Goal: Find specific page/section: Find specific page/section

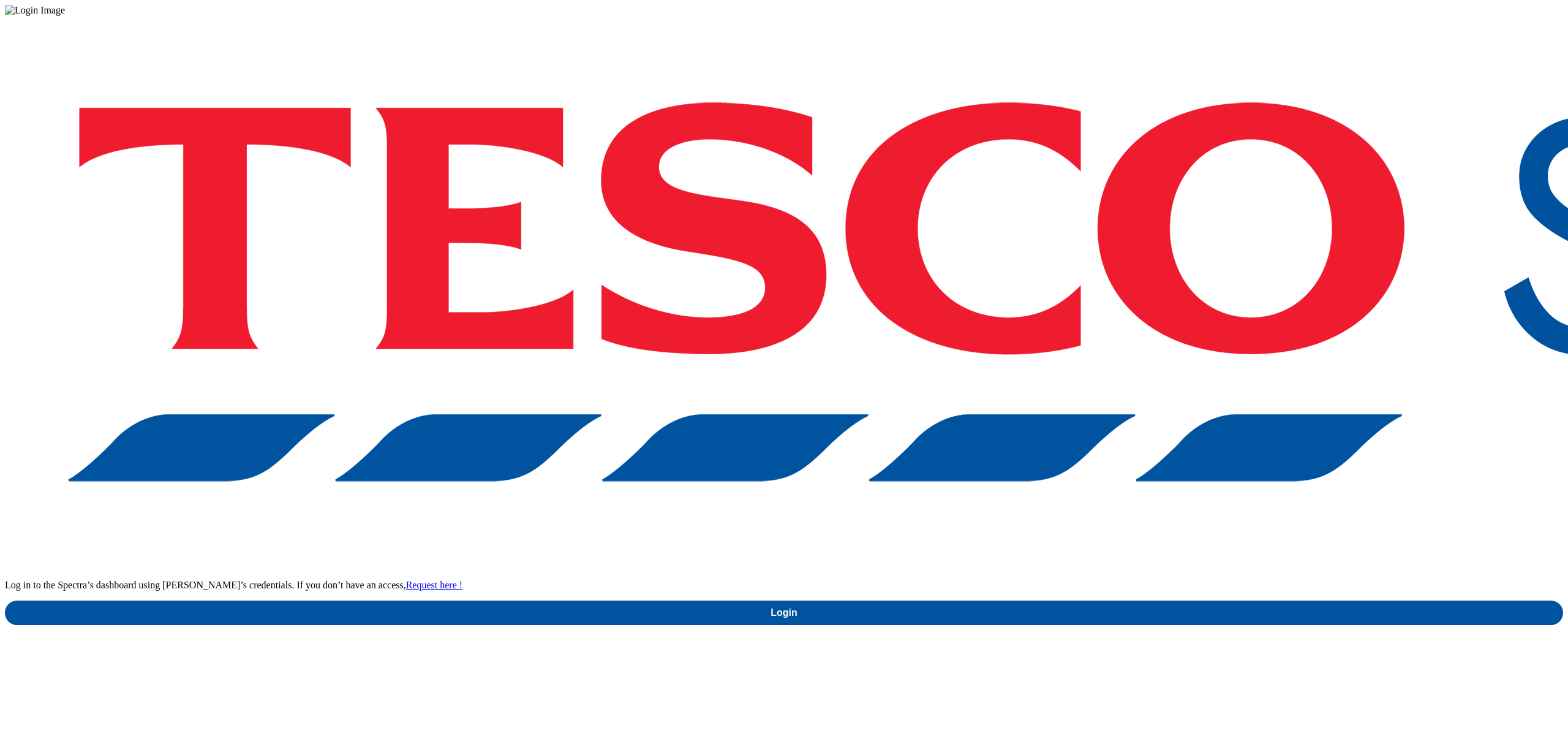
click at [1172, 434] on div "Log in to the Spectra’s dashboard using Tesco’s credentials. If you don’t have …" at bounding box center [784, 320] width 1559 height 609
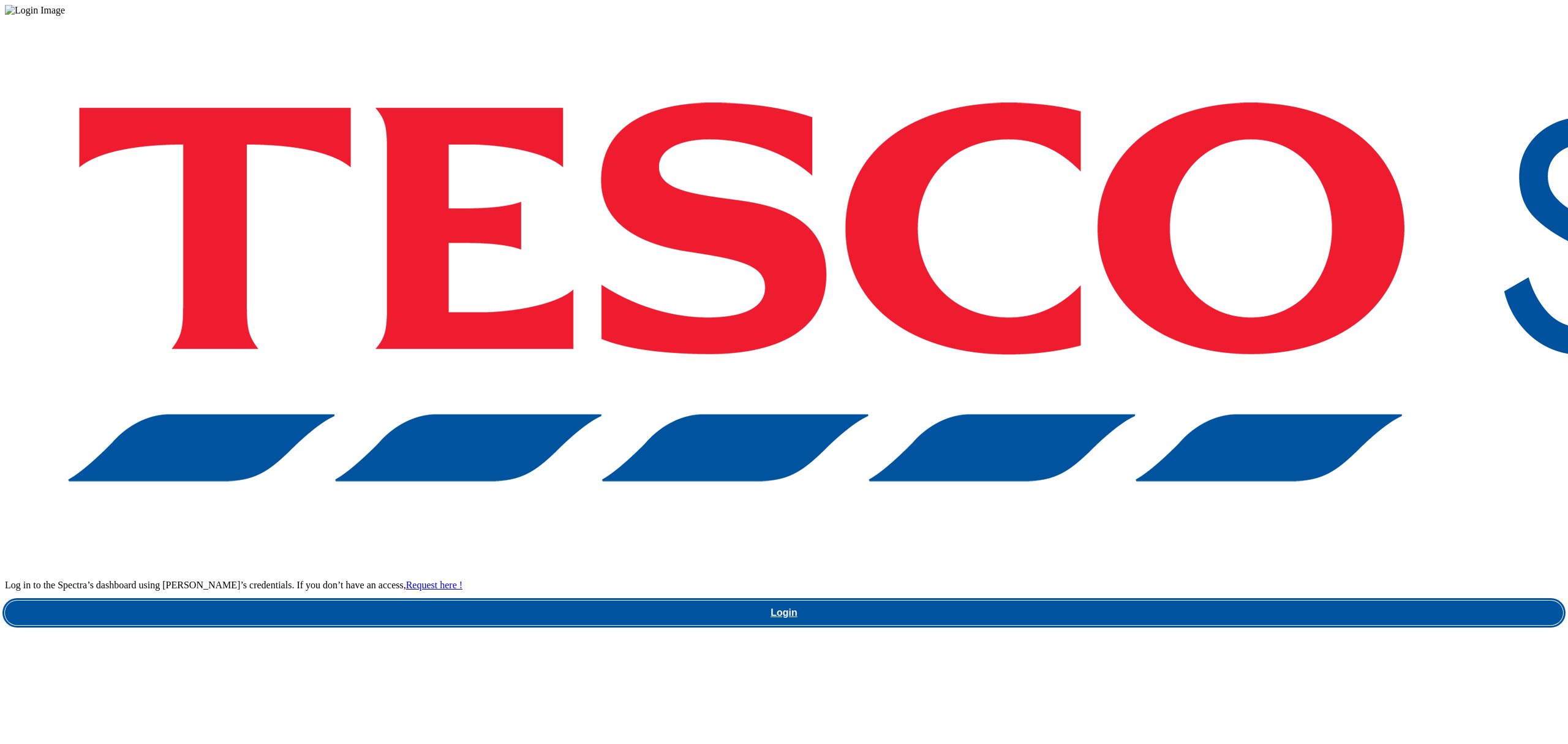
click at [1169, 558] on link "Login" at bounding box center [784, 612] width 1559 height 25
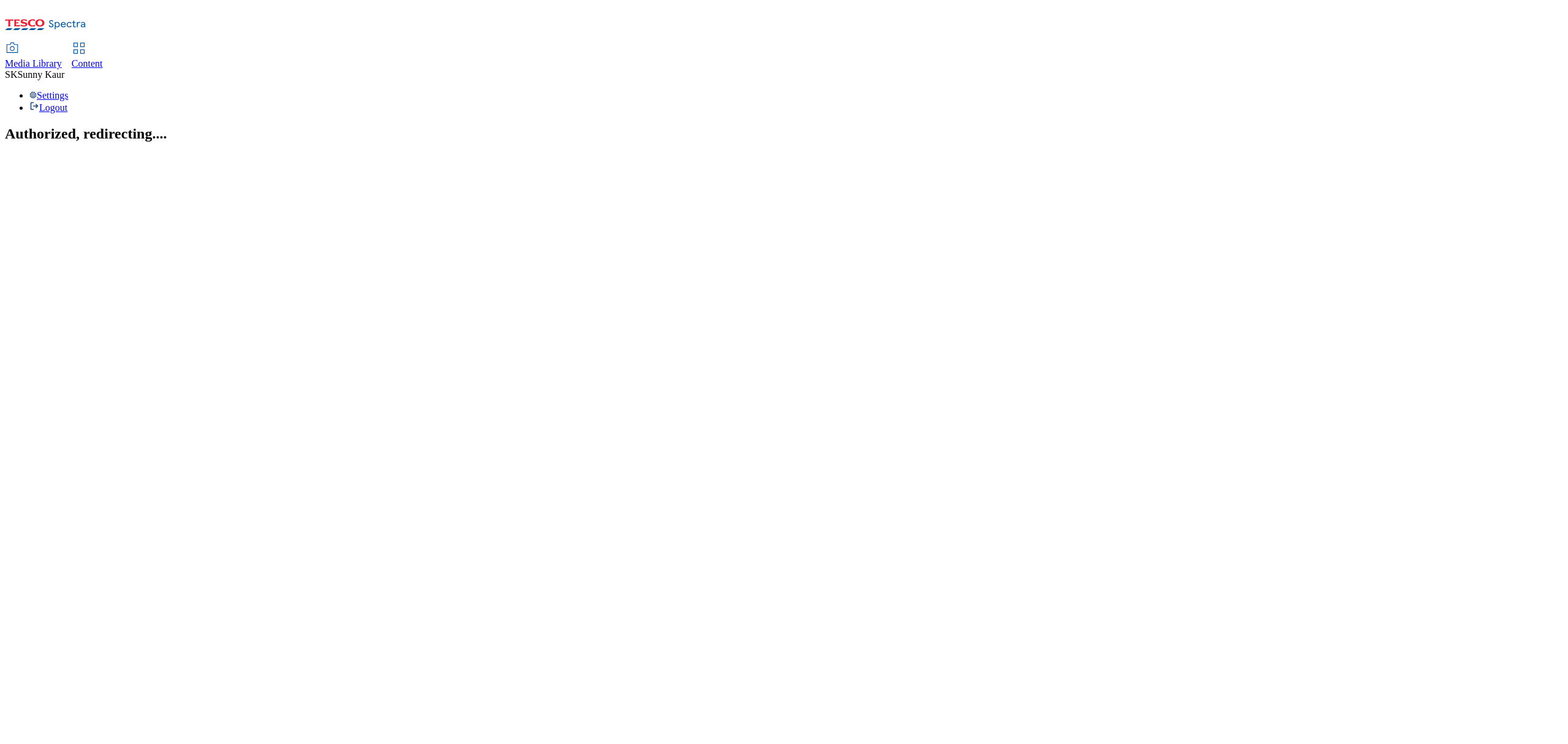
click at [62, 58] on span "Media Library" at bounding box center [33, 63] width 57 height 11
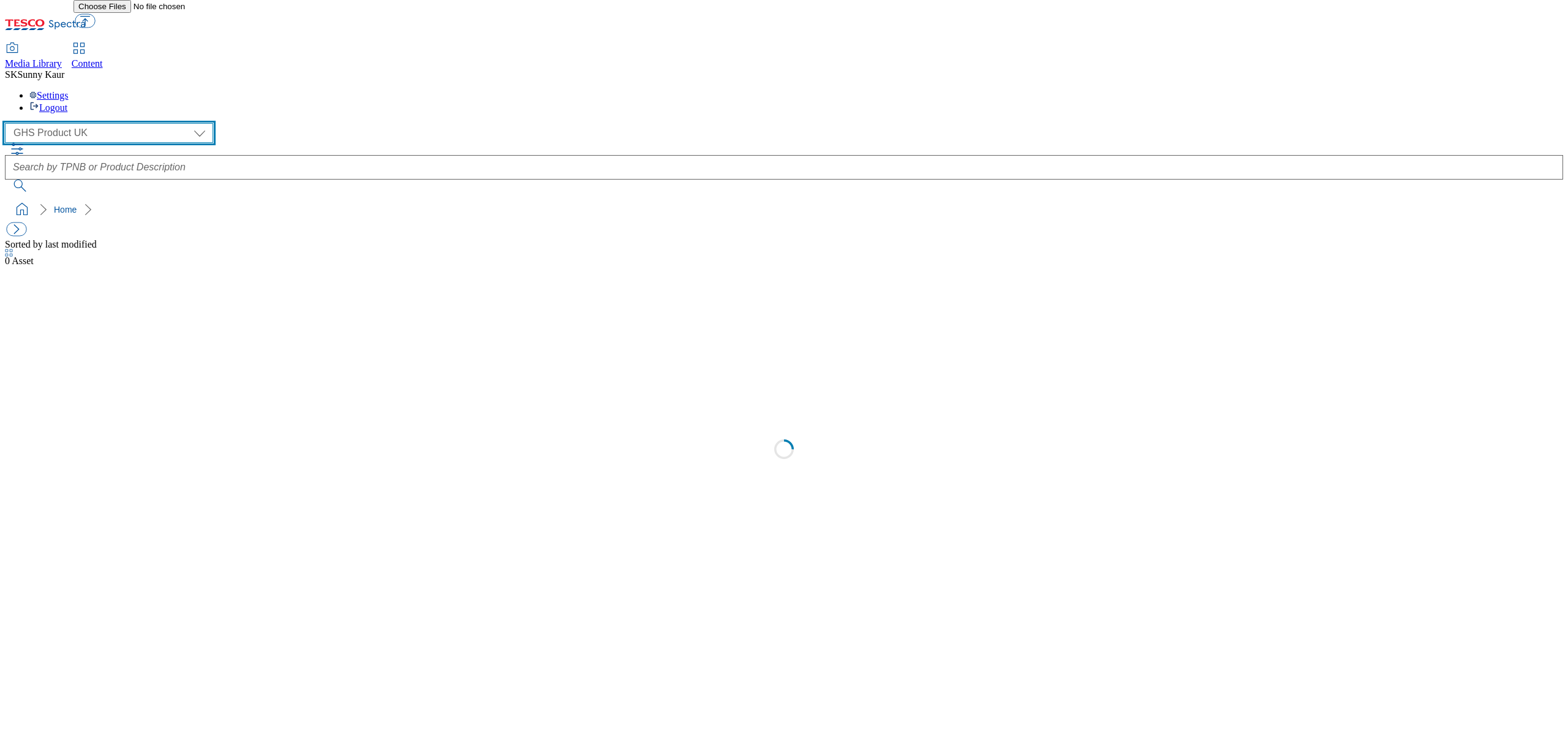
click at [100, 123] on select "Dotcom [GEOGRAPHIC_DATA] GHS Marketing [GEOGRAPHIC_DATA] GHS Product [GEOGRAPHI…" at bounding box center [109, 132] width 209 height 20
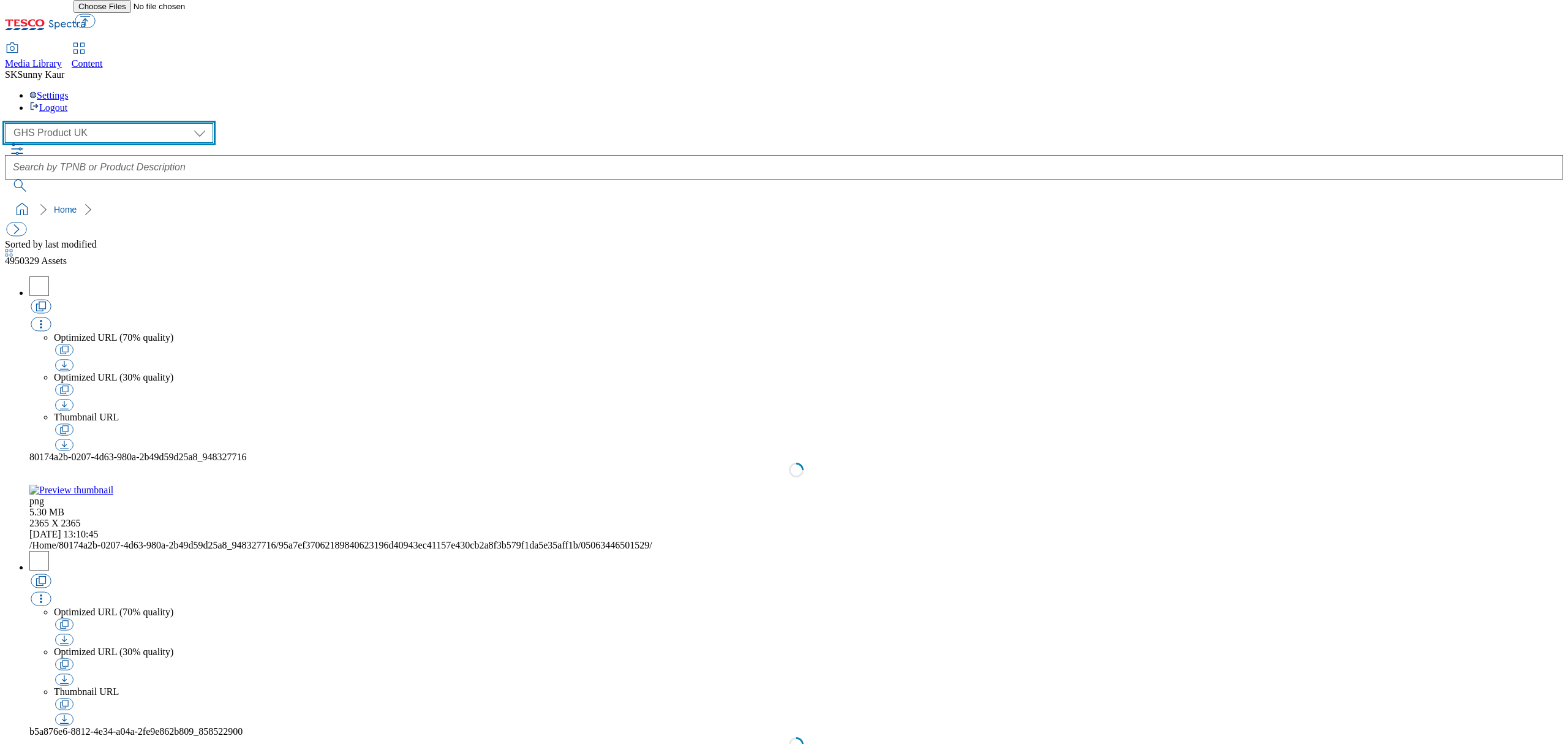
select select "flare-ourtesco"
click at [9, 123] on select "Dotcom [GEOGRAPHIC_DATA] GHS Marketing [GEOGRAPHIC_DATA] GHS Product [GEOGRAPHI…" at bounding box center [109, 132] width 209 height 20
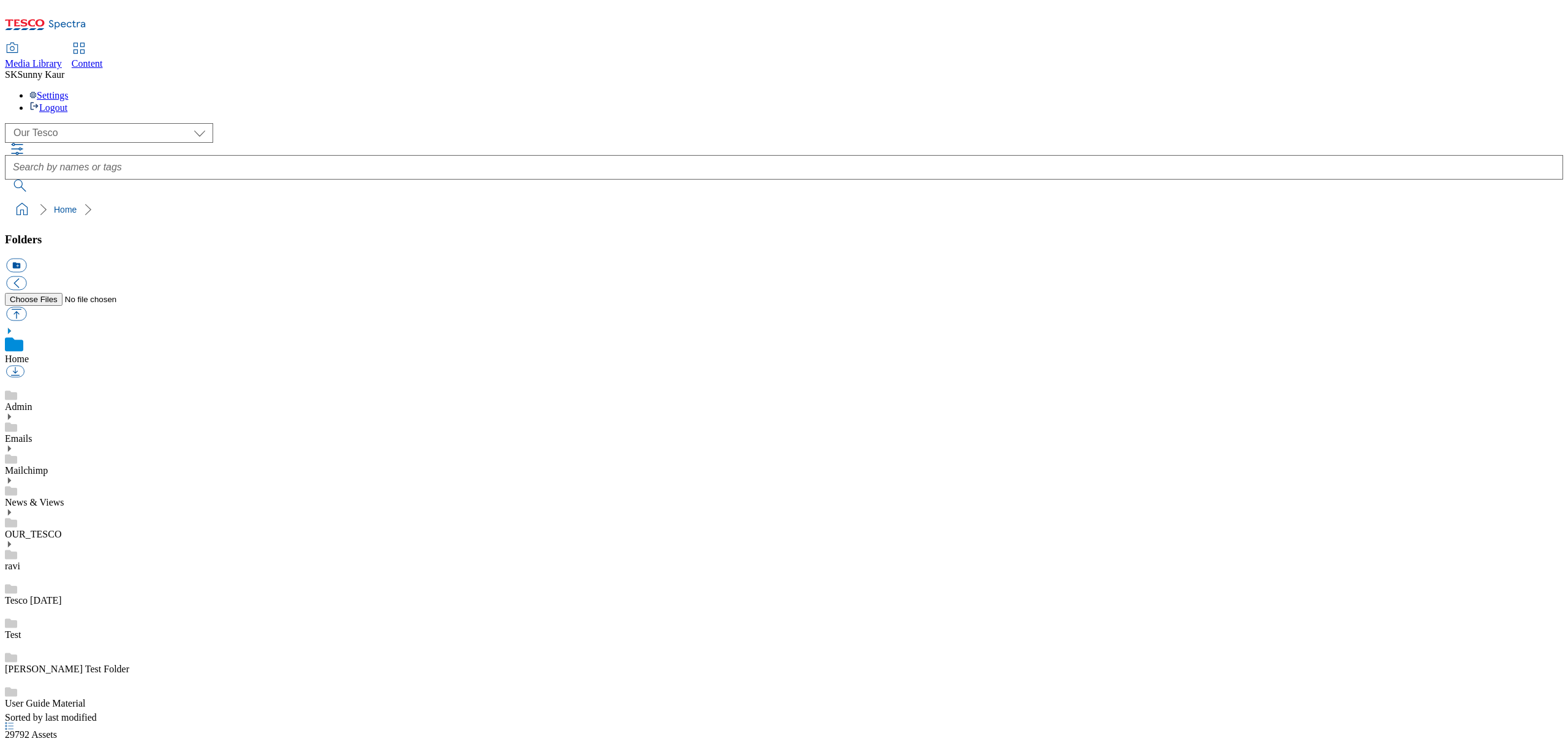
click at [17, 486] on use at bounding box center [11, 491] width 12 height 9
click at [22, 365] on div "Admin Emails Mailchimp News & Views OUR_TESCO ravi Tesco [DATE] Test [PERSON_NA…" at bounding box center [784, 537] width 1559 height 344
click at [13, 462] on icon at bounding box center [9, 467] width 9 height 9
click at [94, 576] on div "Menus" at bounding box center [784, 593] width 1559 height 34
